Goal: Check status: Check status

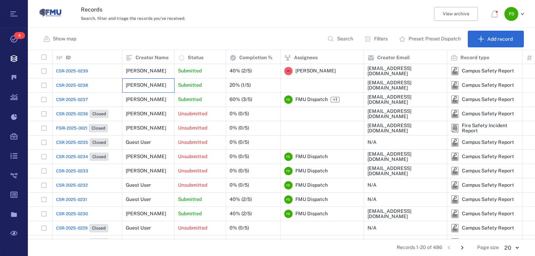
click at [166, 85] on div "[PERSON_NAME]" at bounding box center [148, 85] width 45 height 14
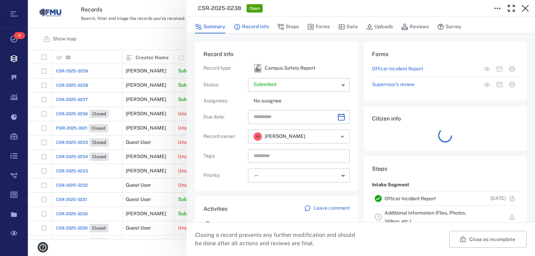
click at [248, 22] on button "Record info" at bounding box center [251, 26] width 35 height 13
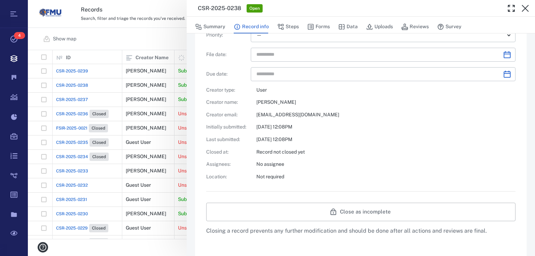
scroll to position [223, 0]
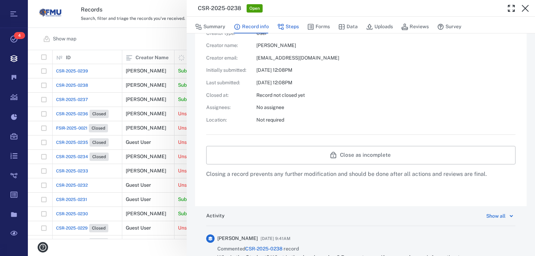
click at [281, 26] on icon "button" at bounding box center [281, 27] width 6 height 6
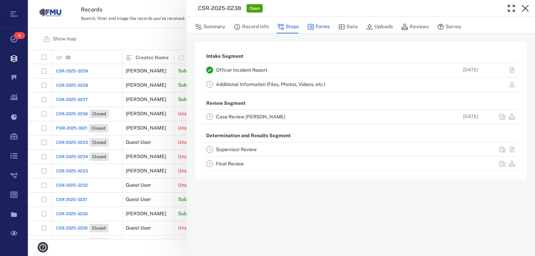
click at [322, 25] on button "Forms" at bounding box center [318, 26] width 23 height 13
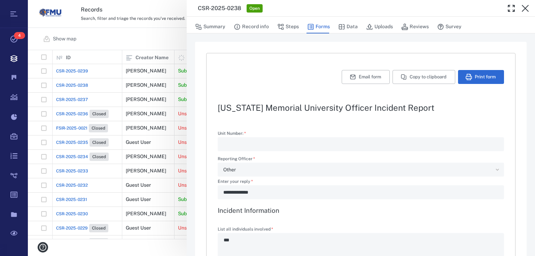
type textarea "*"
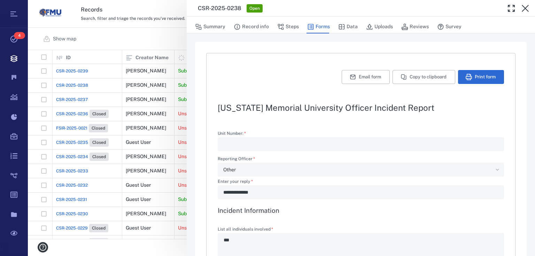
type textarea "*"
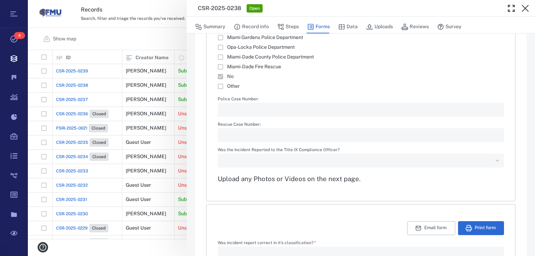
scroll to position [1063, 0]
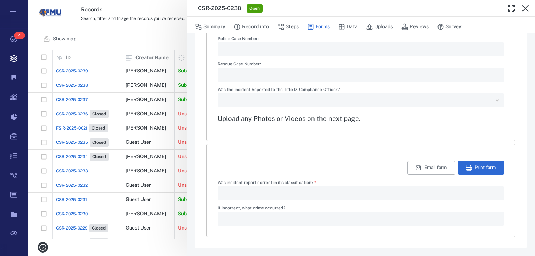
click at [148, 27] on div "**********" at bounding box center [281, 128] width 507 height 256
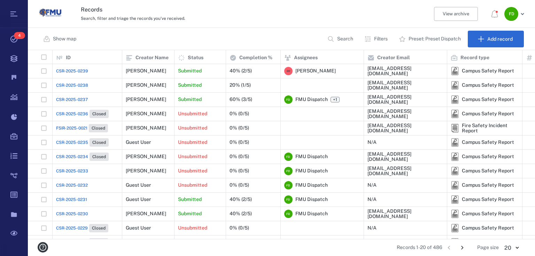
click at [217, 13] on h3 "Records" at bounding box center [217, 10] width 272 height 8
click at [156, 70] on div "[PERSON_NAME]" at bounding box center [148, 71] width 45 height 14
